Goal: Information Seeking & Learning: Check status

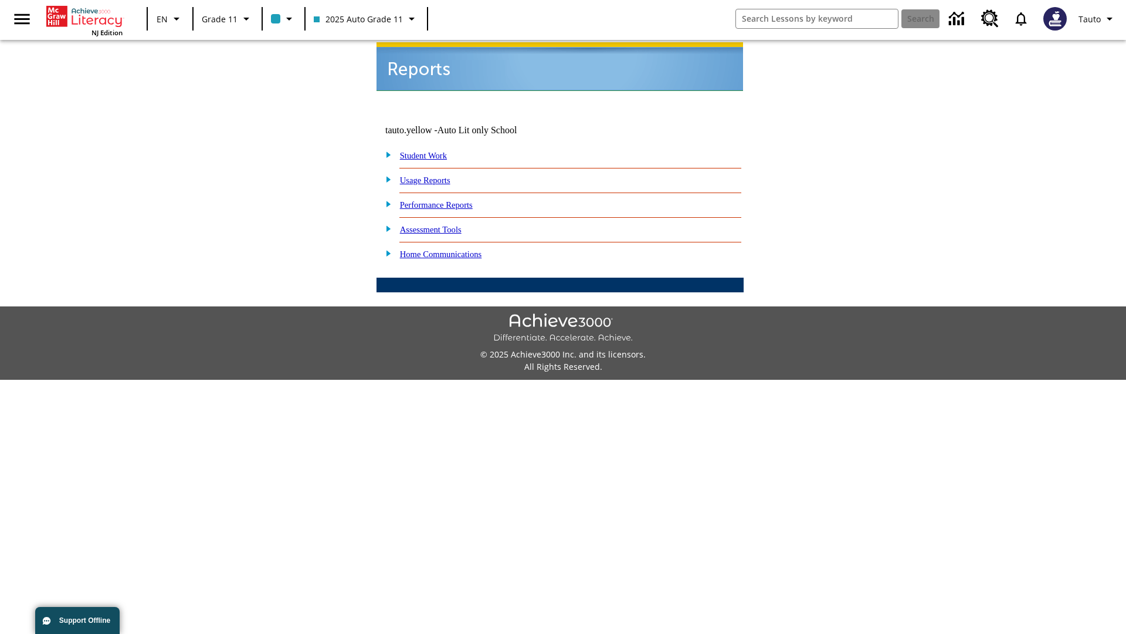
click at [434, 175] on link "Usage Reports" at bounding box center [425, 179] width 50 height 9
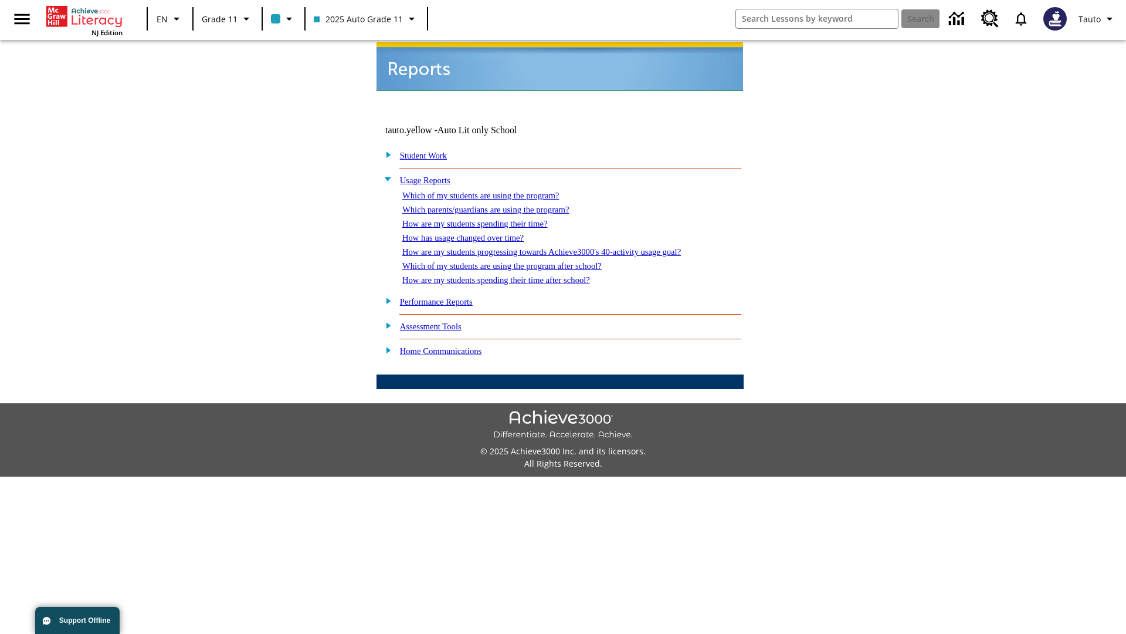
click at [493, 191] on link "Which of my students are using the program?" at bounding box center [480, 195] width 157 height 9
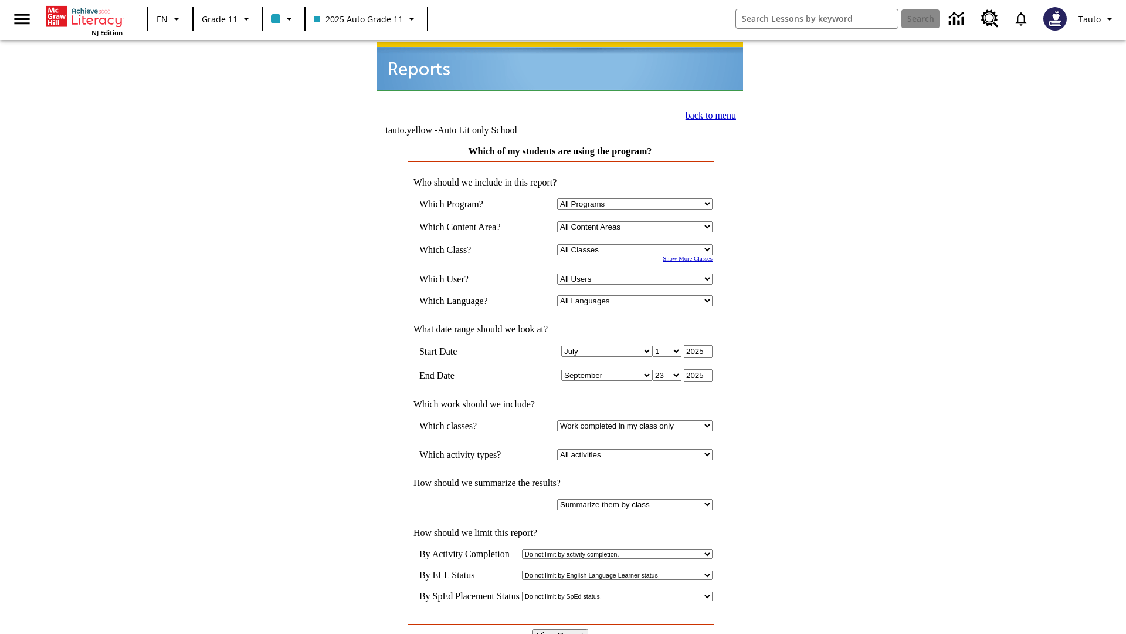
click at [707, 114] on link "back to menu" at bounding box center [711, 115] width 50 height 10
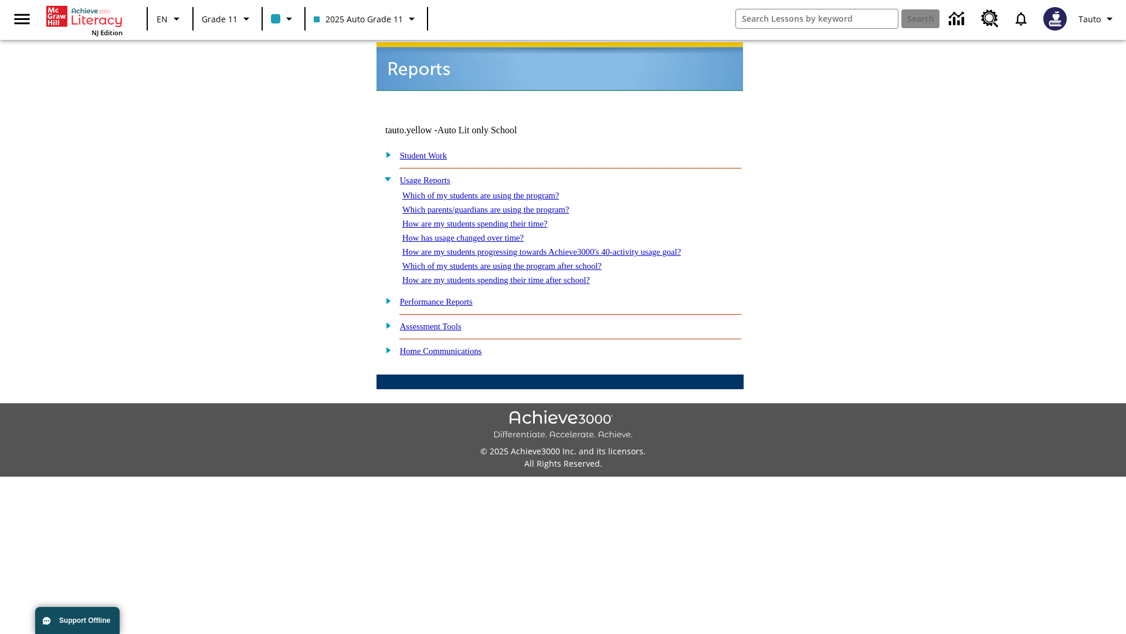
click at [486, 219] on link "How are my students spending their time?" at bounding box center [474, 223] width 145 height 9
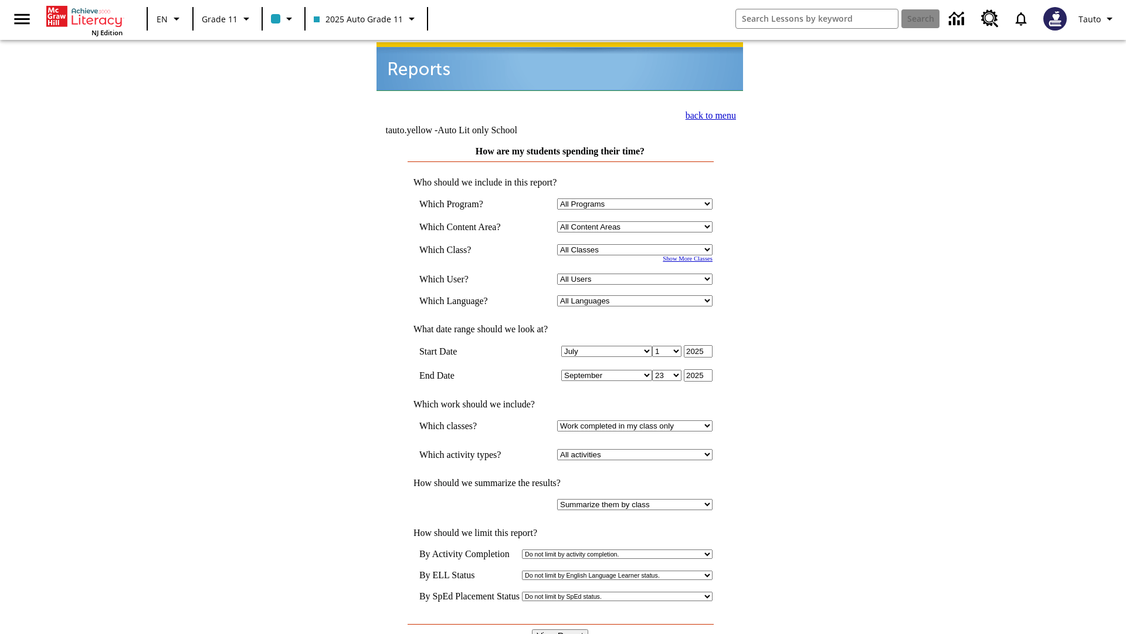
click at [707, 114] on link "back to menu" at bounding box center [711, 115] width 50 height 10
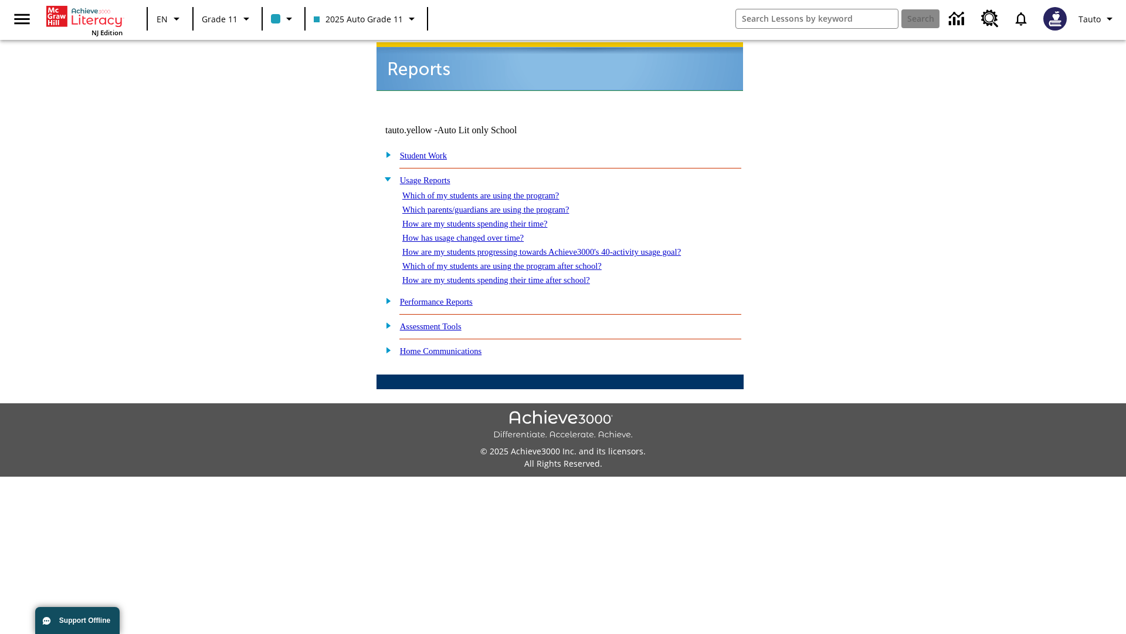
click at [510, 275] on link "How are my students spending their time after school?" at bounding box center [496, 279] width 188 height 9
